Goal: Task Accomplishment & Management: Use online tool/utility

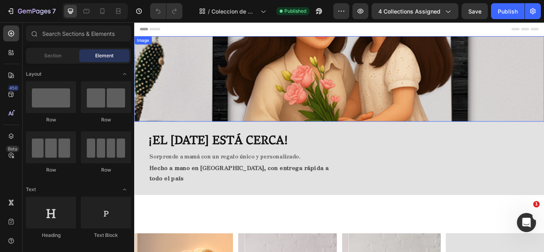
click at [304, 57] on img at bounding box center [372, 88] width 477 height 99
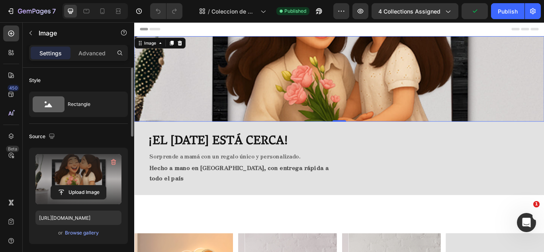
click at [83, 175] on label at bounding box center [78, 179] width 86 height 50
click at [83, 185] on input "file" at bounding box center [78, 192] width 55 height 14
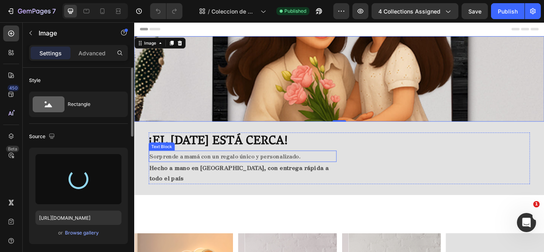
type input "[URL][DOMAIN_NAME]"
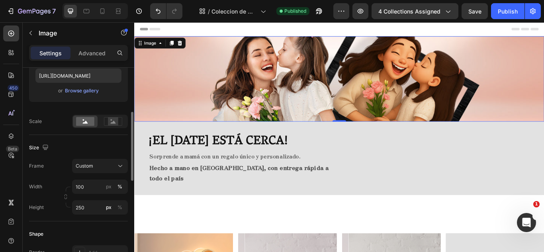
scroll to position [143, 0]
click at [119, 206] on div "%" at bounding box center [119, 206] width 5 height 7
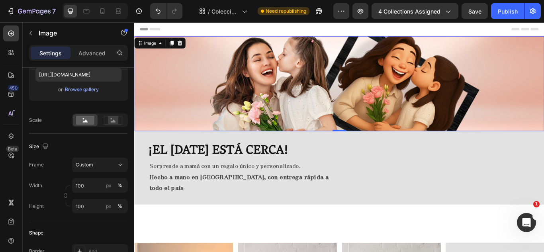
click at [440, 100] on img at bounding box center [372, 94] width 477 height 111
click at [101, 6] on div at bounding box center [102, 11] width 13 height 13
type input "280"
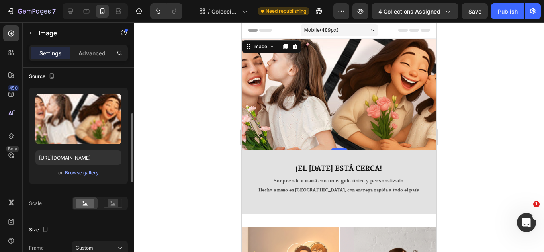
scroll to position [55, 0]
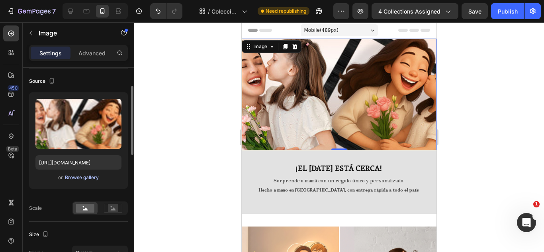
click at [84, 177] on div "Browse gallery" at bounding box center [82, 177] width 34 height 7
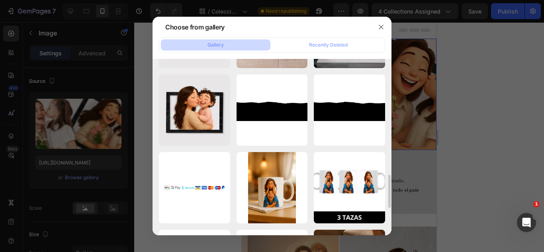
scroll to position [612, 0]
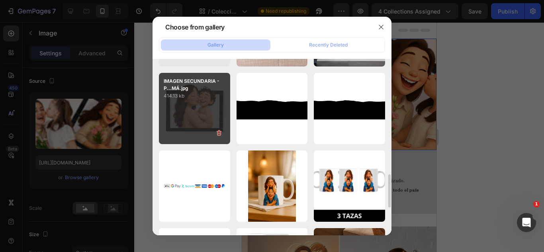
click at [216, 107] on div "IMAGEN SECUNDARIA - P...MÁ.jpg 414.13 kb" at bounding box center [194, 108] width 71 height 71
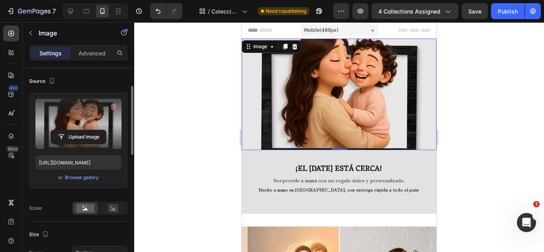
click at [68, 113] on label at bounding box center [78, 124] width 86 height 50
click at [68, 130] on input "file" at bounding box center [78, 137] width 55 height 14
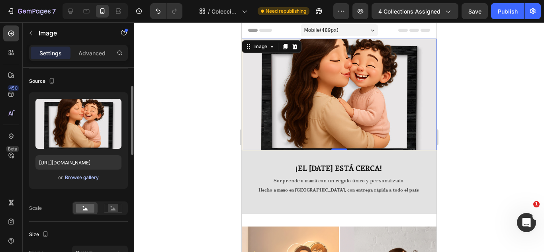
click at [85, 179] on div "Browse gallery" at bounding box center [82, 177] width 34 height 7
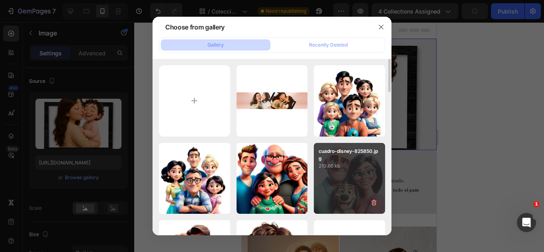
click at [0, 0] on div "BANNER MAMÁ_.jpg 88.92 kb" at bounding box center [0, 0] width 0 height 0
type input "[URL][DOMAIN_NAME]"
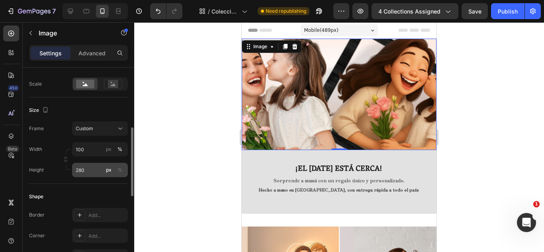
scroll to position [180, 0]
click at [99, 170] on input "280" at bounding box center [100, 169] width 56 height 14
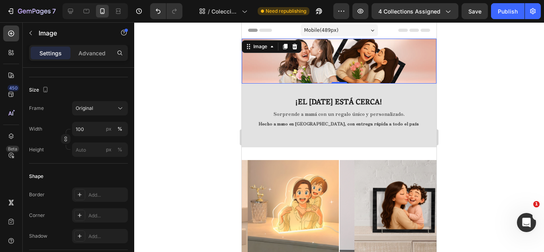
click at [186, 129] on div at bounding box center [338, 137] width 409 height 230
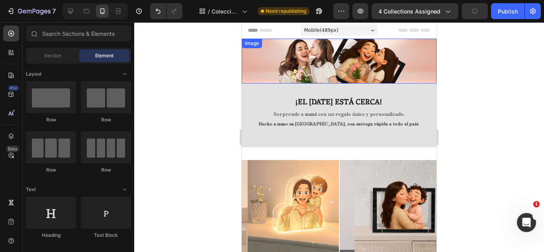
click at [397, 64] on img at bounding box center [339, 61] width 195 height 45
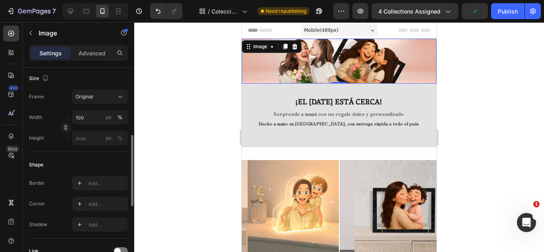
scroll to position [193, 0]
click at [99, 138] on input "px %" at bounding box center [100, 137] width 56 height 14
click at [120, 136] on div "%" at bounding box center [119, 136] width 5 height 7
click at [99, 134] on input "px %" at bounding box center [100, 137] width 56 height 14
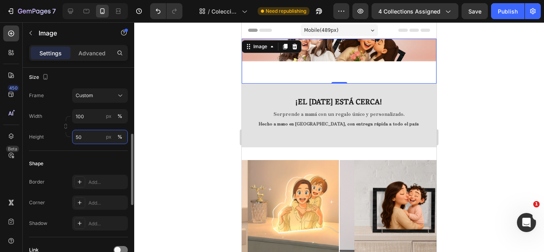
type input "5"
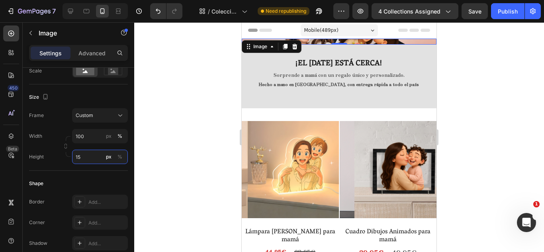
type input "1"
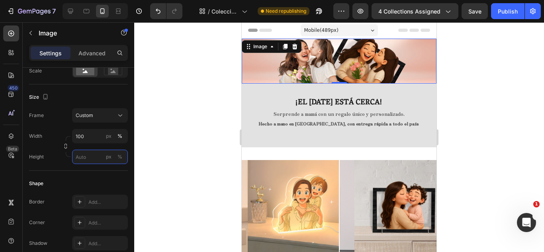
type input "6"
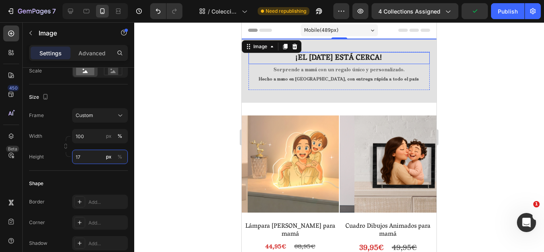
type input "170"
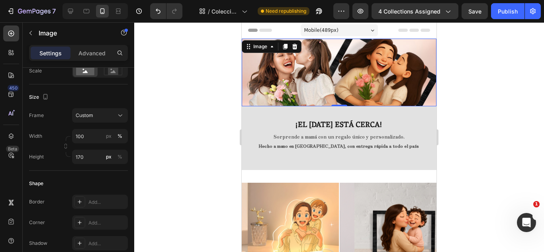
click at [181, 96] on div at bounding box center [338, 137] width 409 height 230
